Goal: Find specific page/section

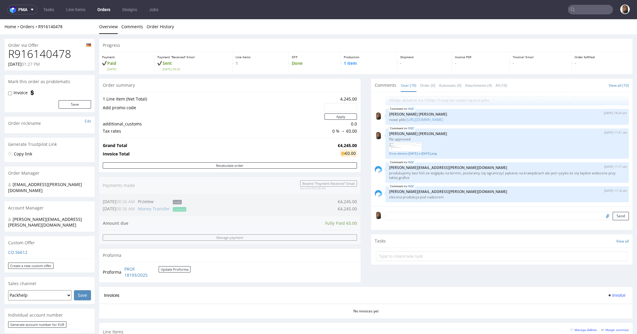
scroll to position [113, 0]
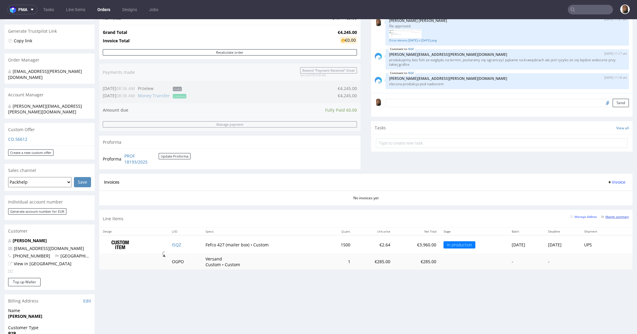
click at [606, 215] on small "Margin summary" at bounding box center [615, 216] width 28 height 3
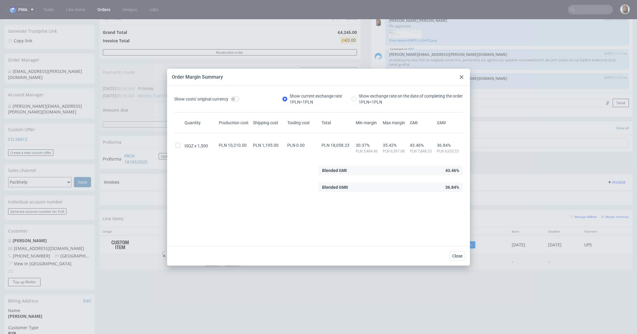
click at [461, 77] on use at bounding box center [462, 77] width 4 height 4
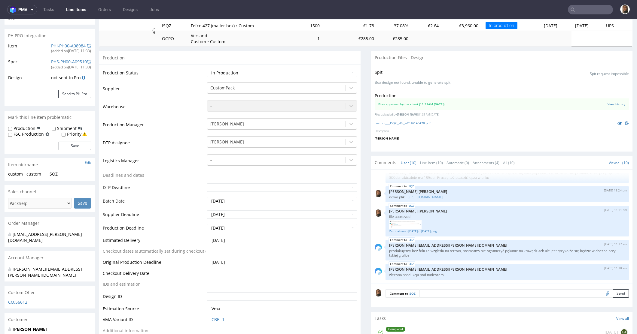
scroll to position [88, 0]
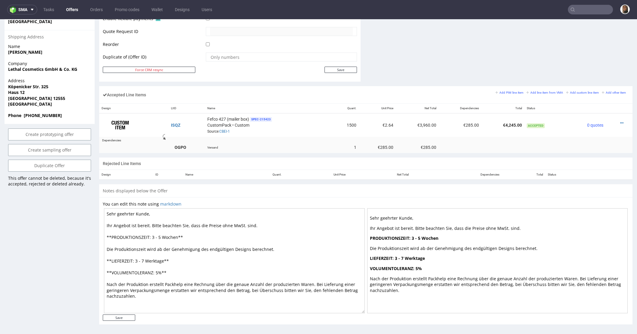
scroll to position [308, 0]
click at [222, 130] on link "CBEI-1" at bounding box center [224, 131] width 11 height 4
